Goal: Browse casually

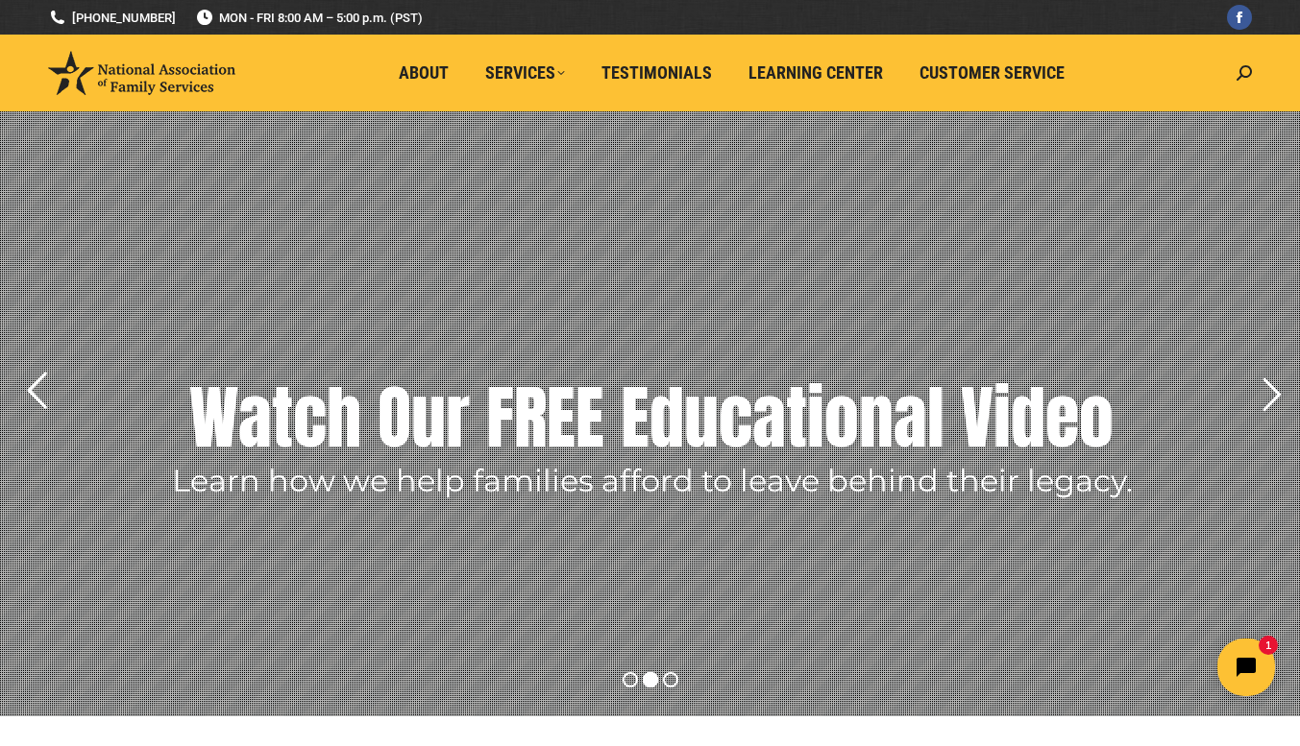
click at [36, 402] on rs-arrow at bounding box center [36, 391] width 48 height 48
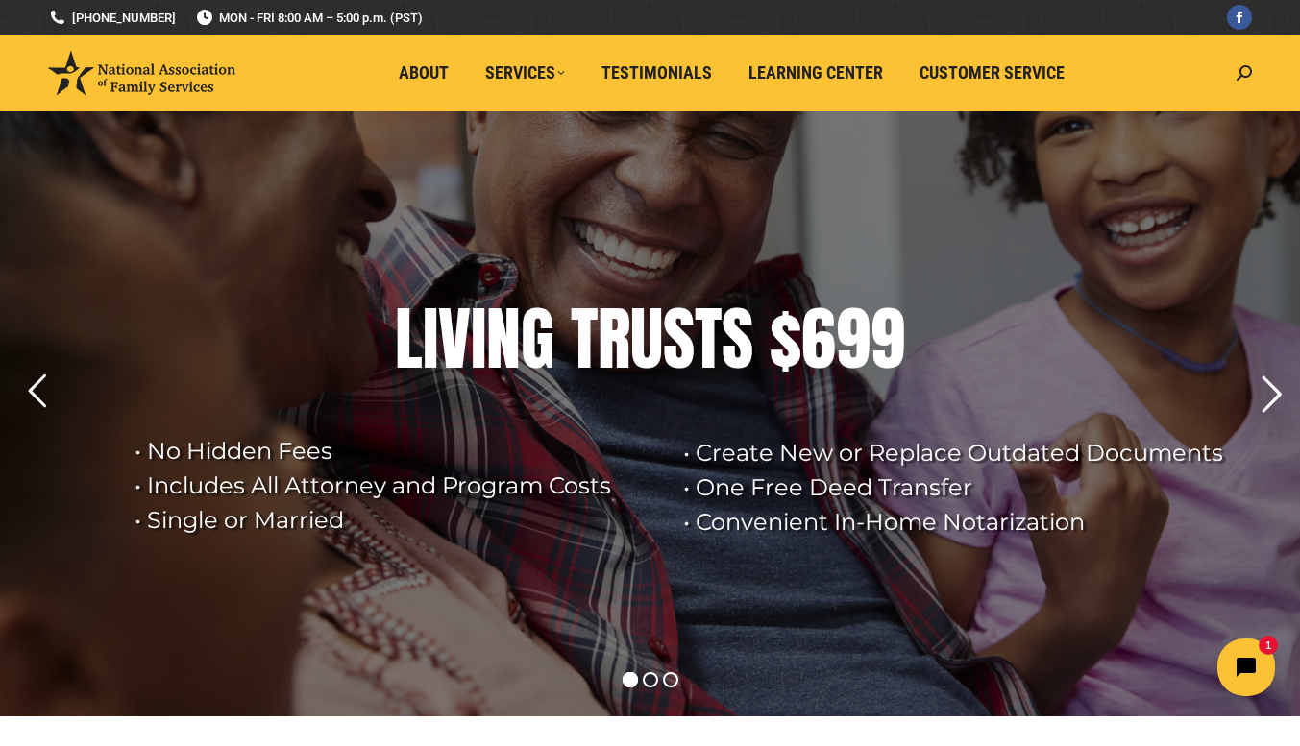
click at [1272, 402] on rs-arrow at bounding box center [1271, 395] width 48 height 48
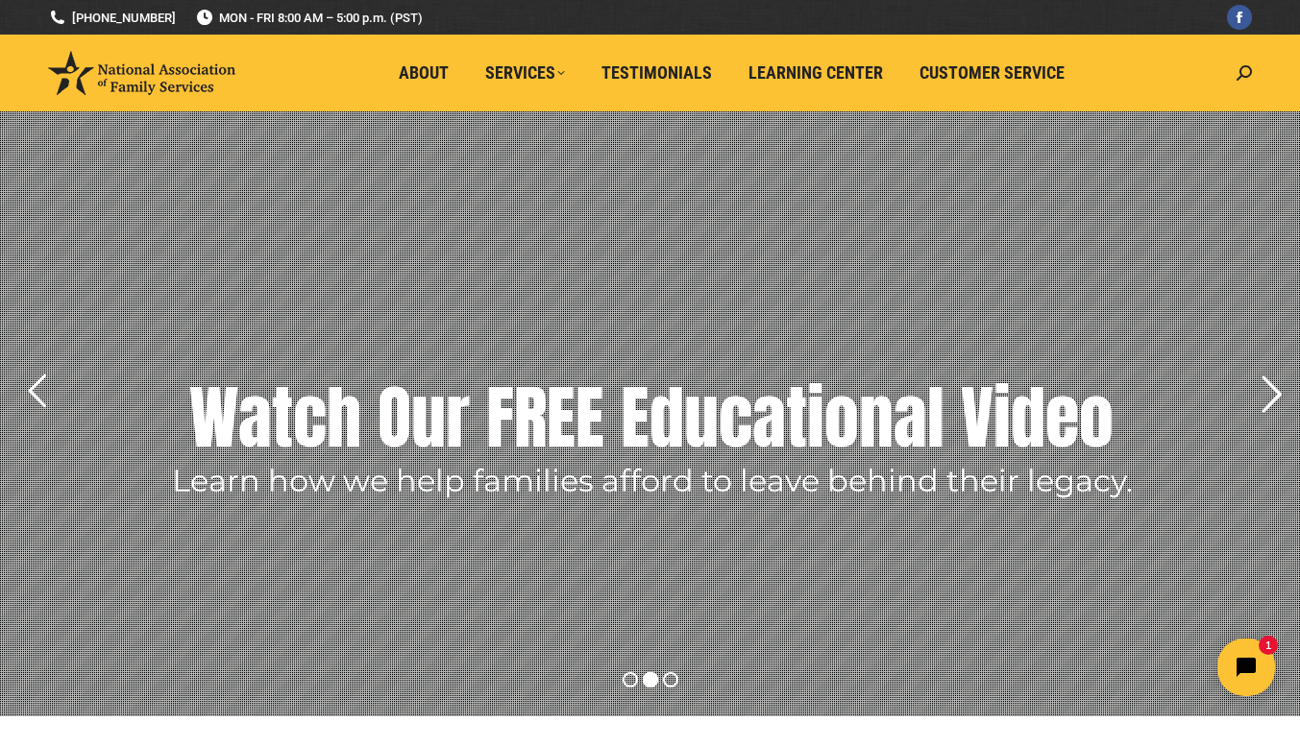
click at [1271, 399] on rs-arrow at bounding box center [1271, 395] width 48 height 48
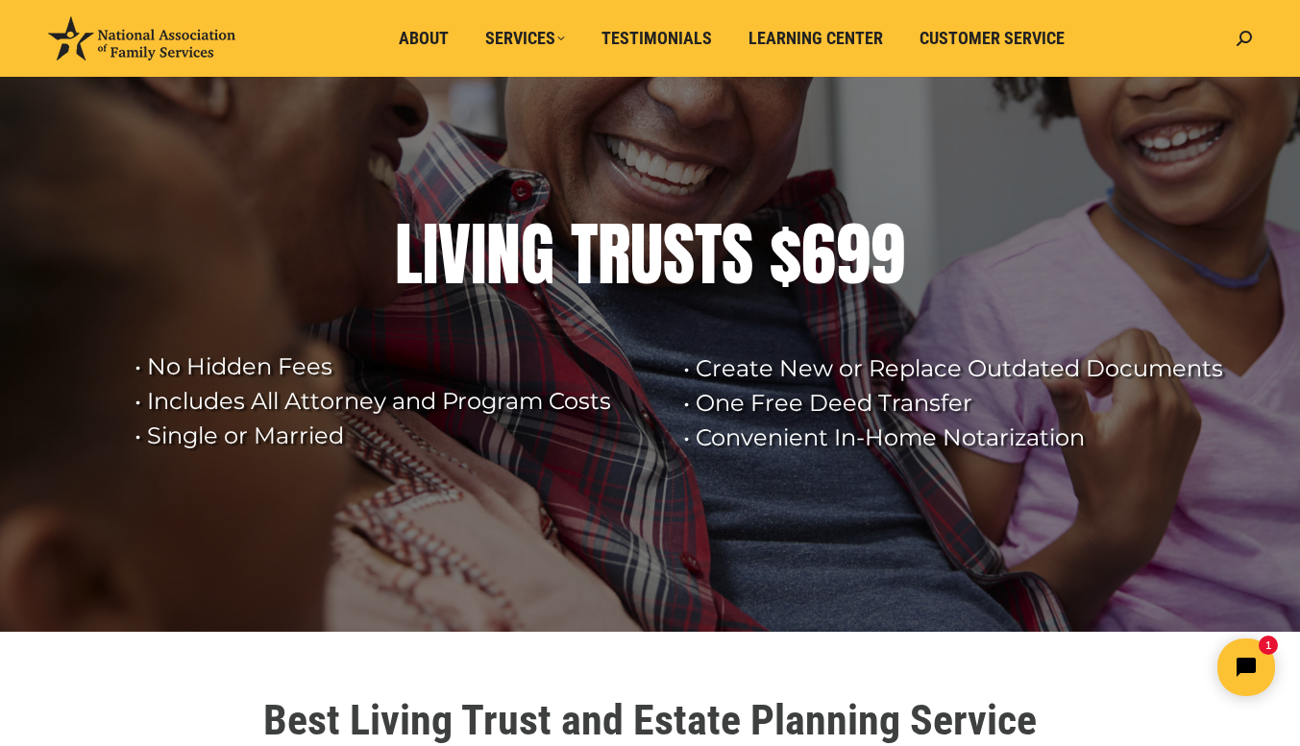
scroll to position [76, 0]
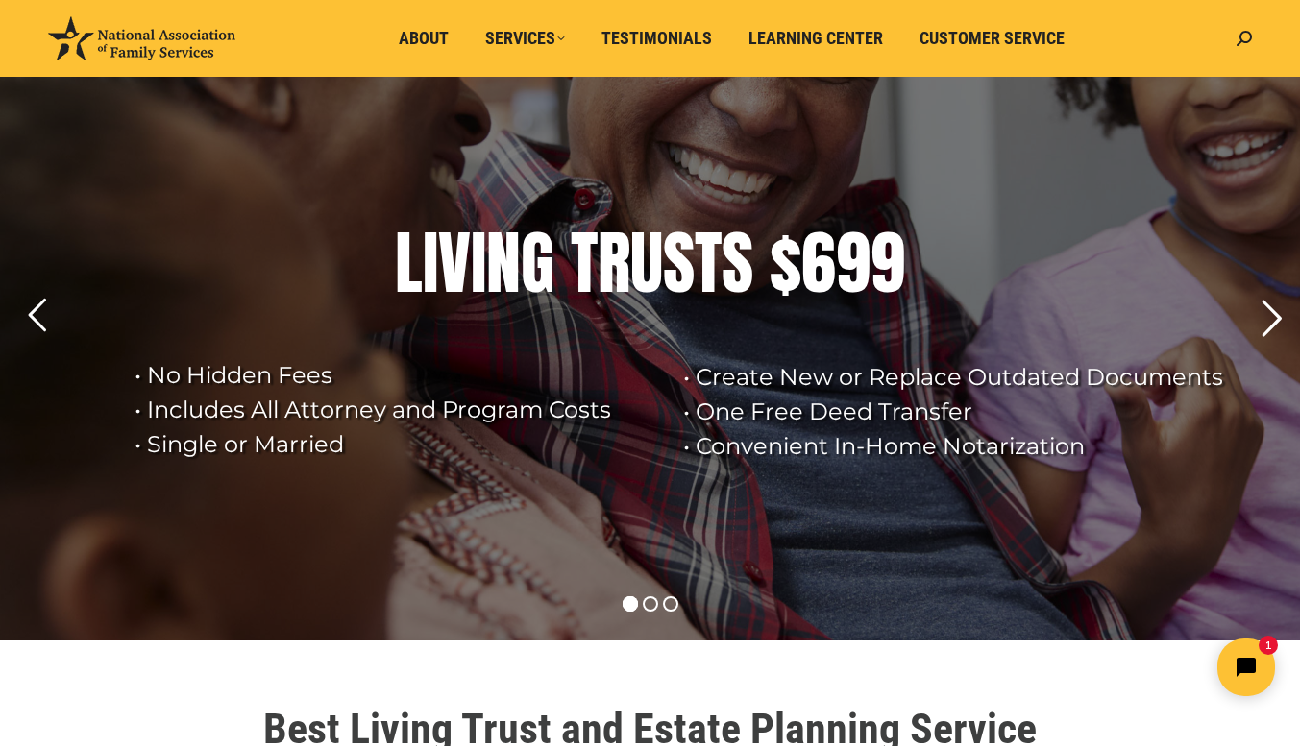
click at [1269, 315] on rs-arrow at bounding box center [1271, 319] width 48 height 48
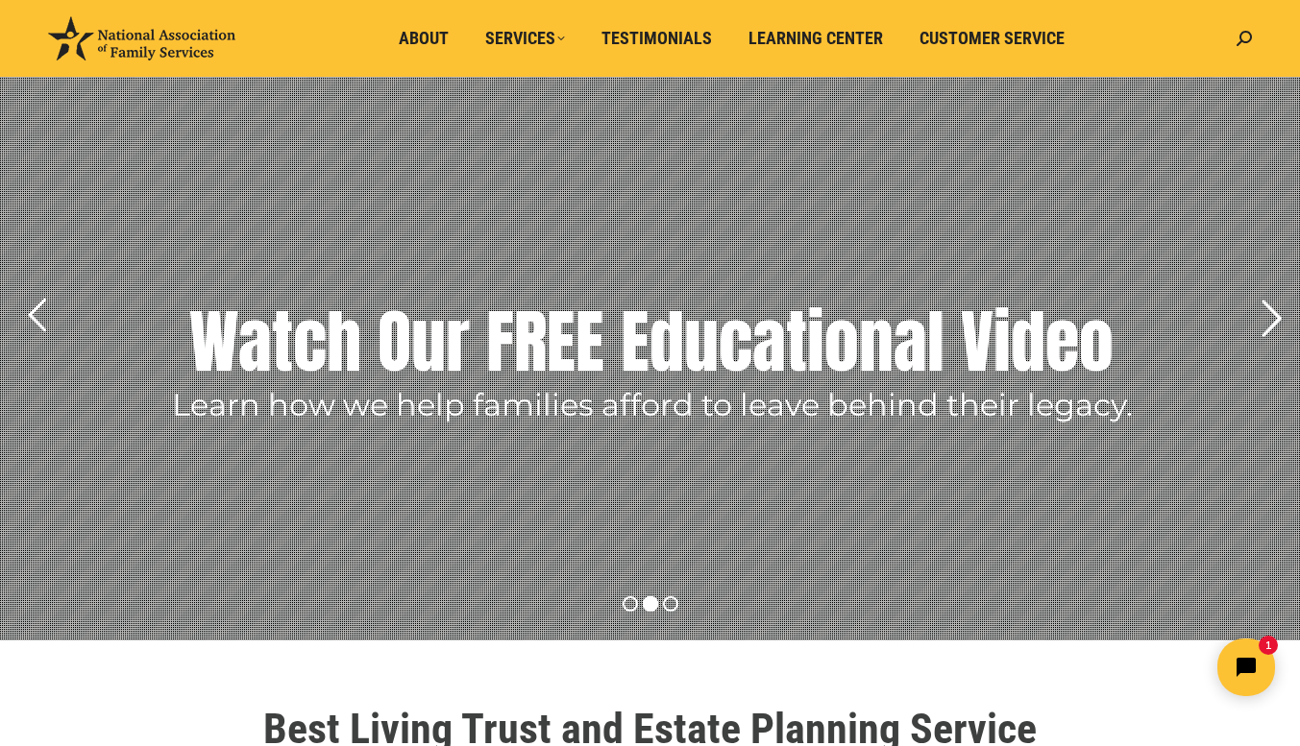
click at [1269, 323] on rs-arrow at bounding box center [1271, 319] width 48 height 48
